Goal: Transaction & Acquisition: Book appointment/travel/reservation

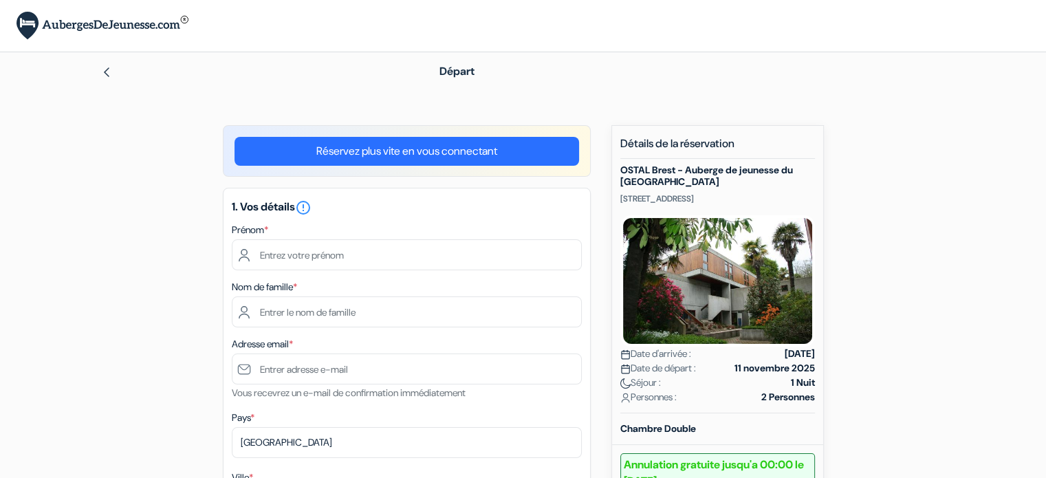
scroll to position [69, 0]
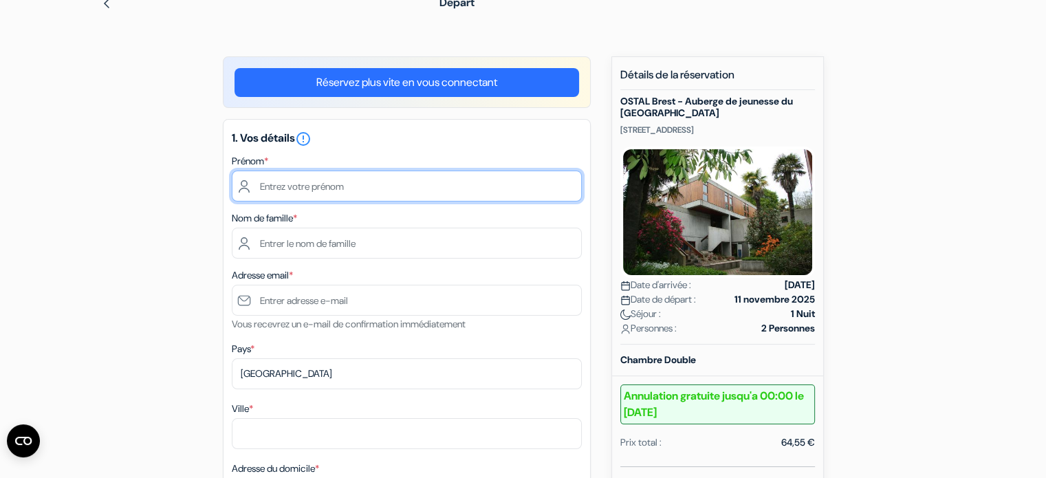
click at [294, 191] on input "text" at bounding box center [407, 186] width 350 height 31
type input "Danielle"
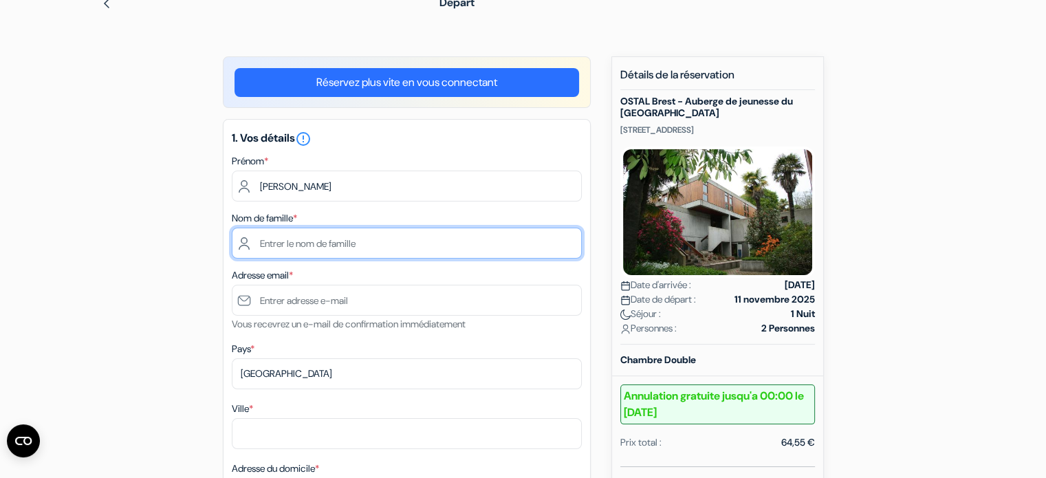
type input "FAYSSE"
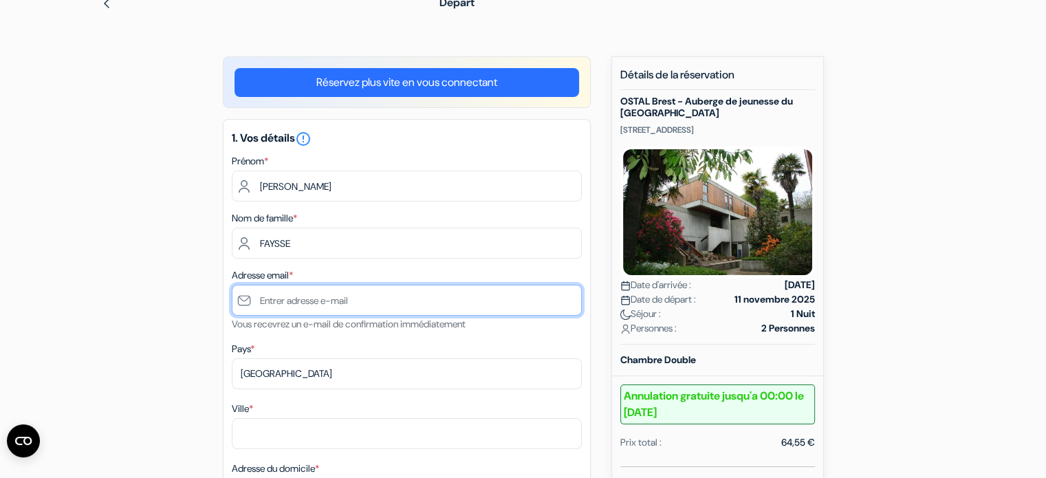
type input "[PERSON_NAME][EMAIL_ADDRESS][DOMAIN_NAME]"
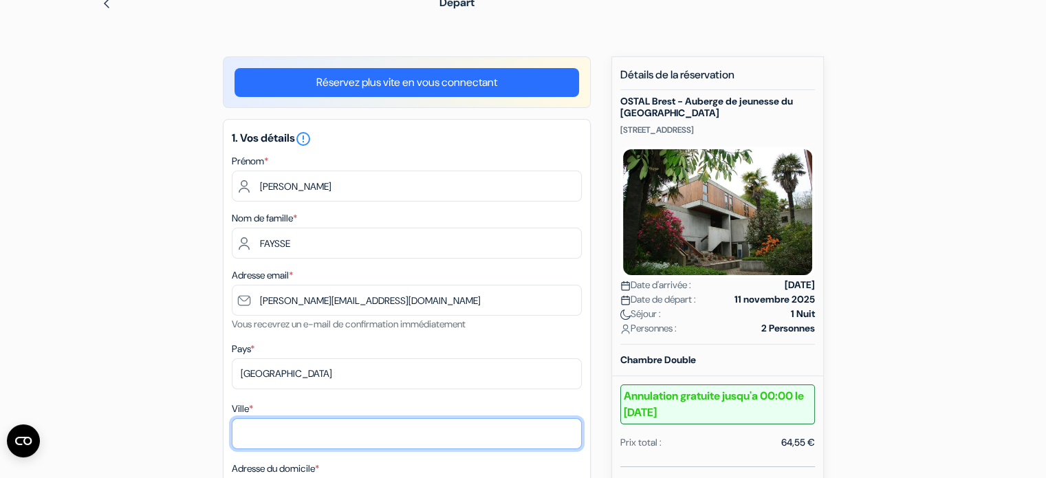
type input "RENNES"
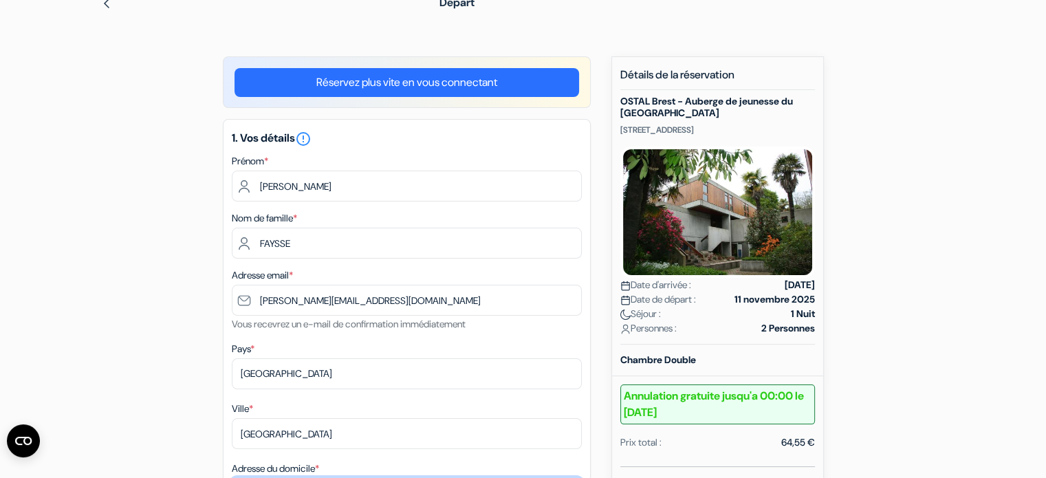
type input "23 rue courteline"
type input "35700"
type input "0672104916"
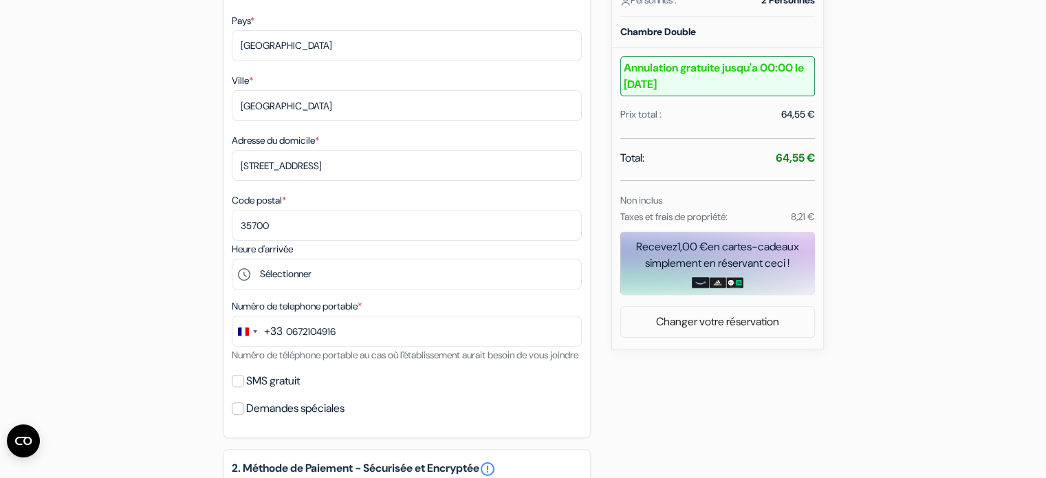
scroll to position [413, 0]
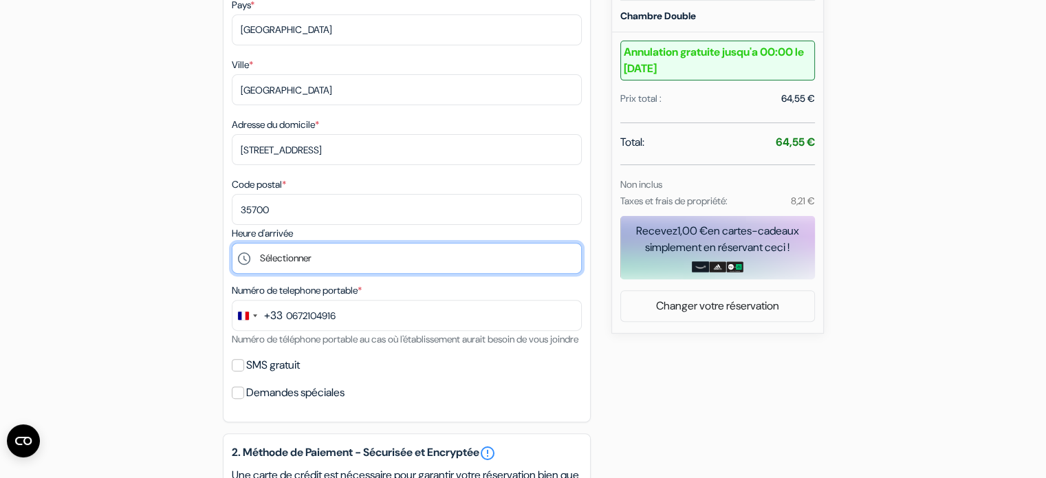
click at [316, 263] on select "Sélectionner 17:00 18:00 19:00 20:00 21:00" at bounding box center [407, 258] width 350 height 31
select select "17"
click at [232, 244] on select "Sélectionner 17:00 18:00 19:00 20:00 21:00" at bounding box center [407, 258] width 350 height 31
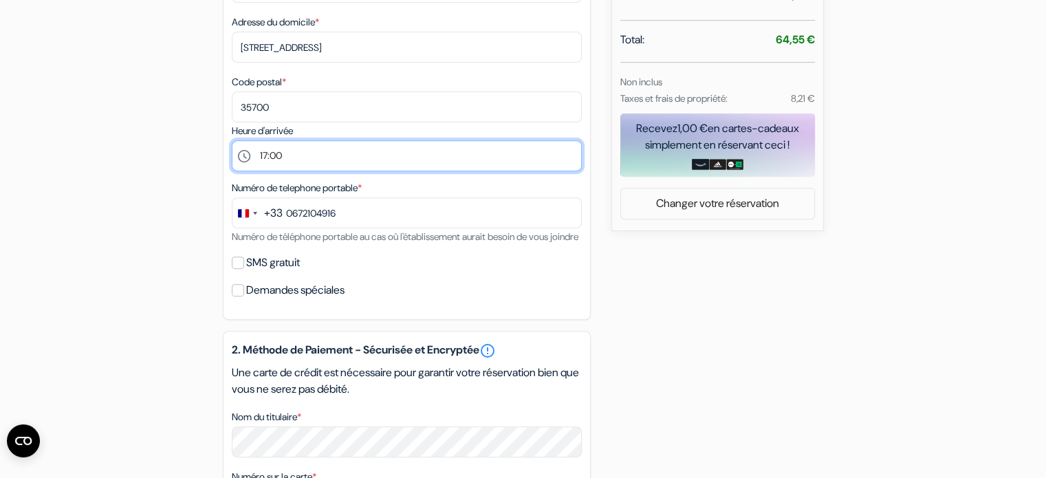
scroll to position [550, 0]
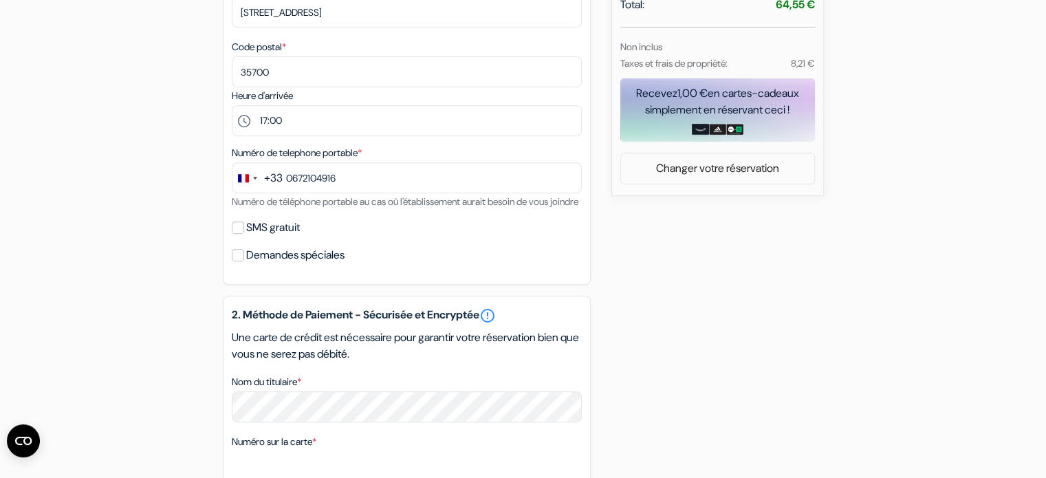
click at [245, 237] on div "SMS gratuit" at bounding box center [407, 227] width 350 height 19
click at [237, 234] on input "SMS gratuit" at bounding box center [238, 228] width 12 height 12
checkbox input "true"
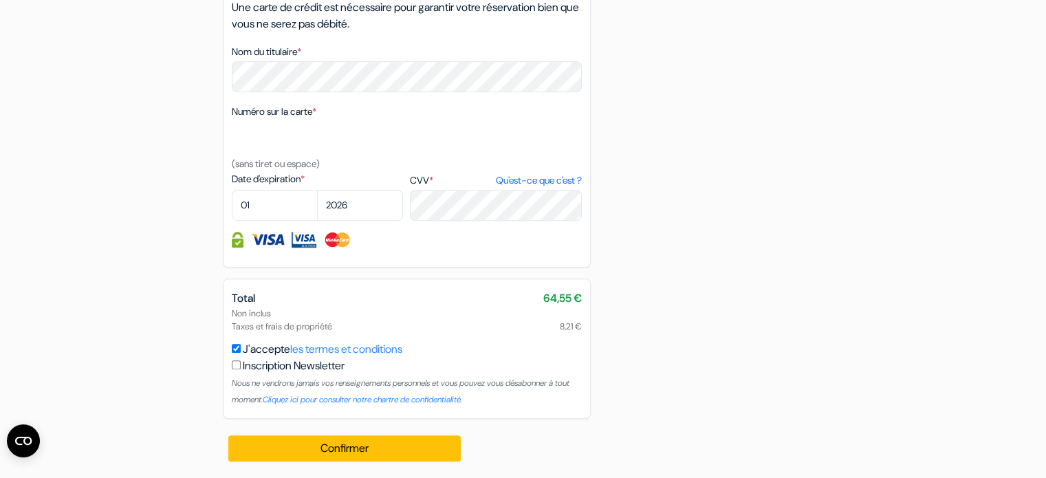
scroll to position [938, 0]
click at [259, 202] on select "01 02 03 04 05 06 07 08 09 10 11 12" at bounding box center [275, 205] width 86 height 31
select select "11"
click at [232, 191] on select "01 02 03 04 05 06 07 08 09 10 11 12" at bounding box center [275, 205] width 86 height 31
click at [350, 206] on select "2025 2026 2027 2028 2029 2030 2031 2032 2033 2034 2035 2036 2037 2038 2039 2040…" at bounding box center [360, 205] width 86 height 31
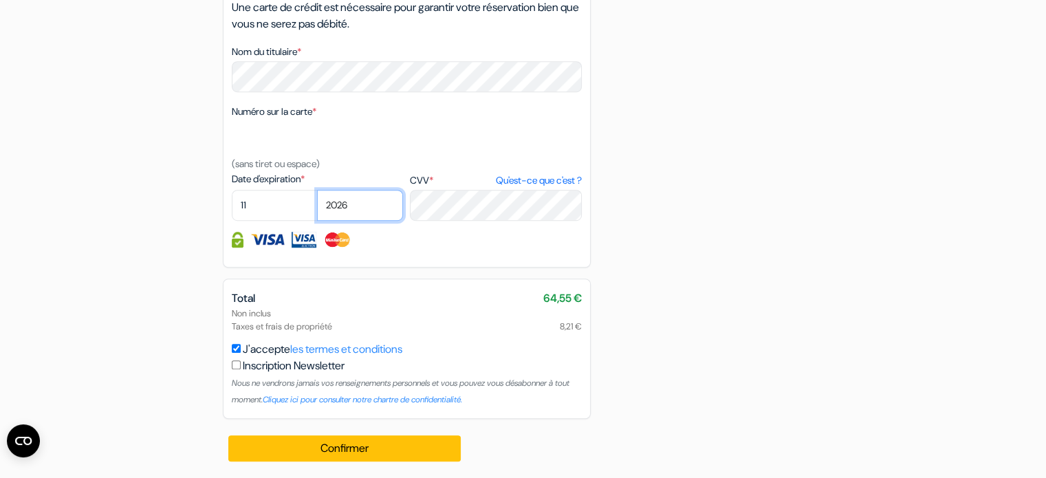
select select "2025"
click at [317, 191] on select "2025 2026 2027 2028 2029 2030 2031 2032 2033 2034 2035 2036 2037 2038 2039 2040…" at bounding box center [360, 205] width 86 height 31
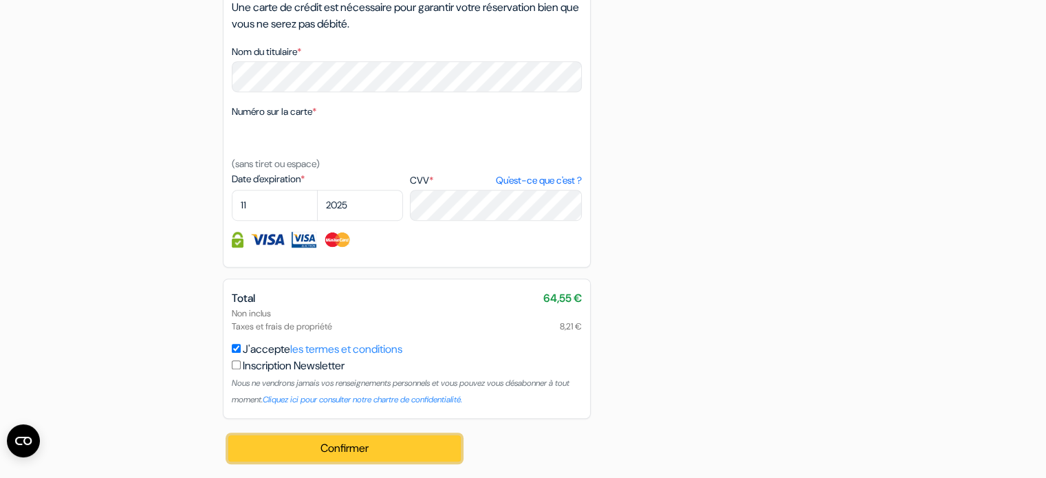
click at [347, 450] on button "Confirmer Loading..." at bounding box center [344, 449] width 233 height 26
